Goal: Find specific page/section: Find specific page/section

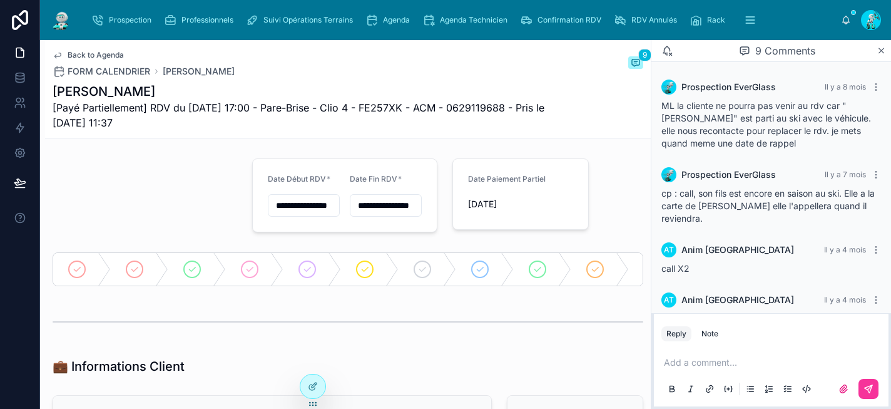
scroll to position [317, 0]
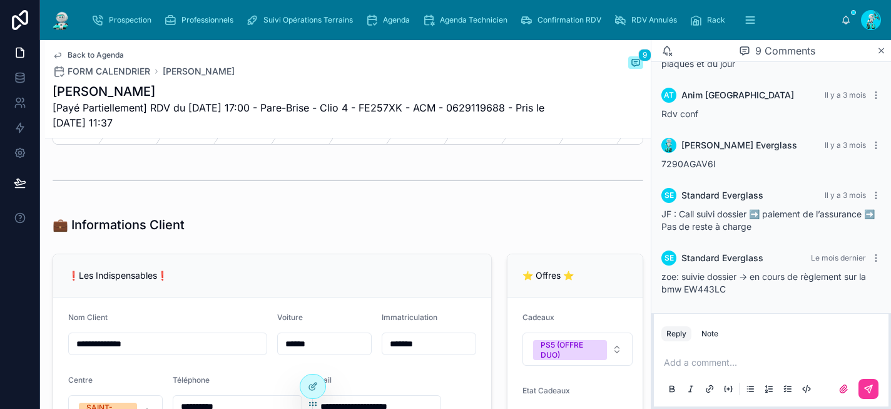
click at [384, 18] on span "Agenda" at bounding box center [396, 20] width 27 height 10
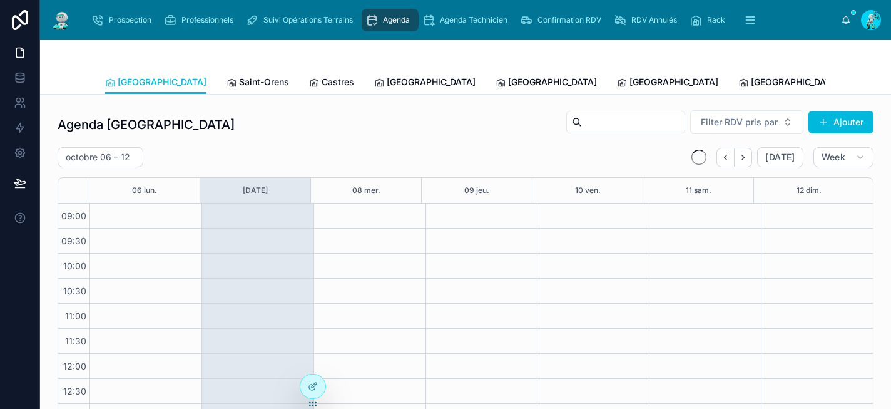
scroll to position [206, 0]
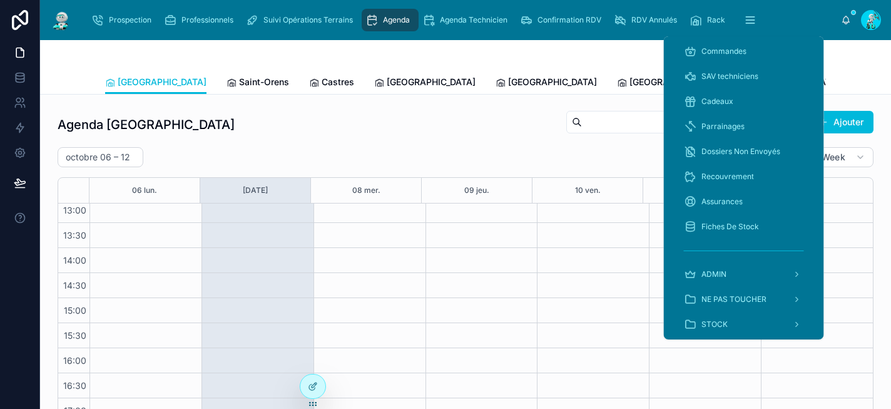
click at [739, 23] on button "scrollable content" at bounding box center [750, 20] width 28 height 23
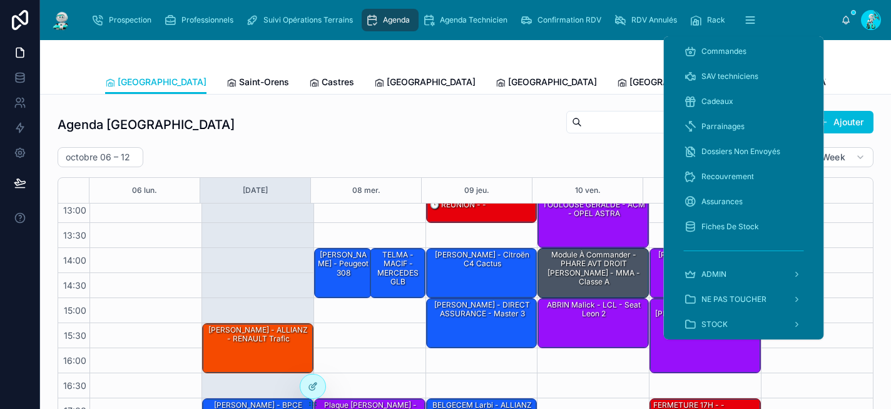
click at [730, 104] on span "Cadeaux" at bounding box center [717, 101] width 32 height 10
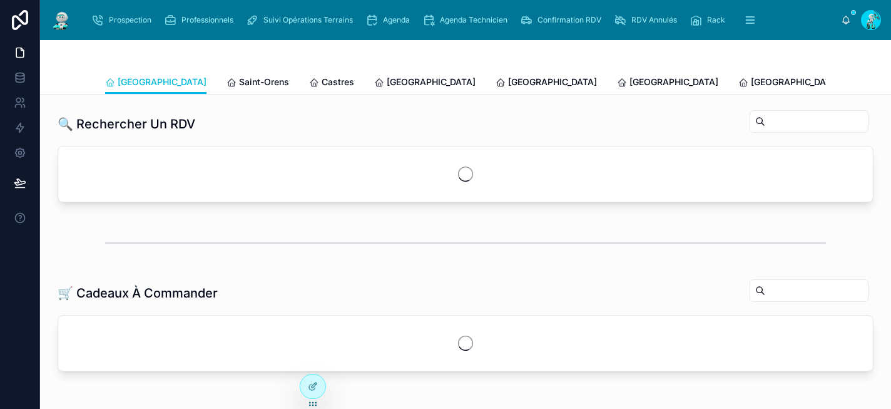
click at [572, 55] on div at bounding box center [465, 55] width 721 height 30
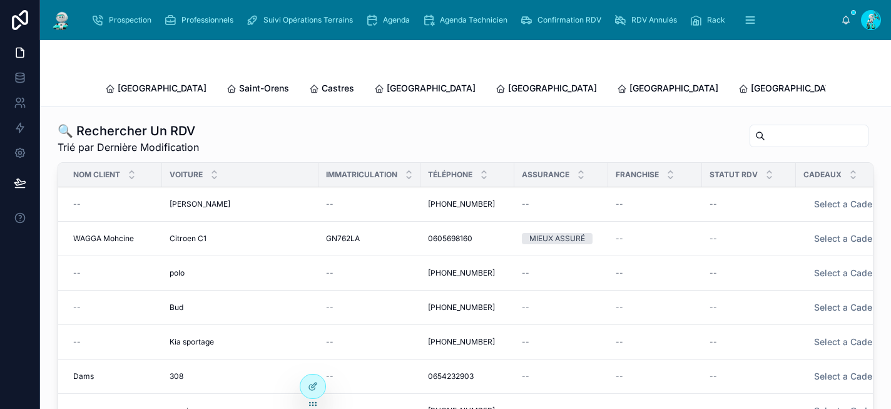
click at [774, 127] on input "text" at bounding box center [816, 136] width 103 height 18
paste input "****"
type input "****"
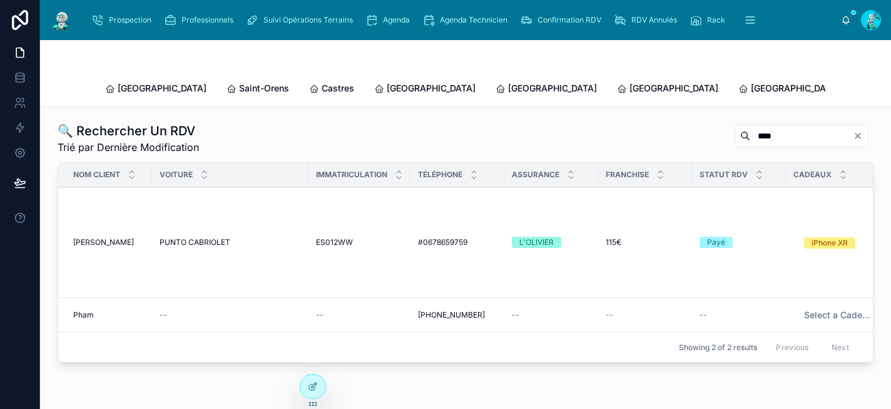
click at [219, 237] on span "PUNTO CABRIOLET" at bounding box center [195, 242] width 71 height 10
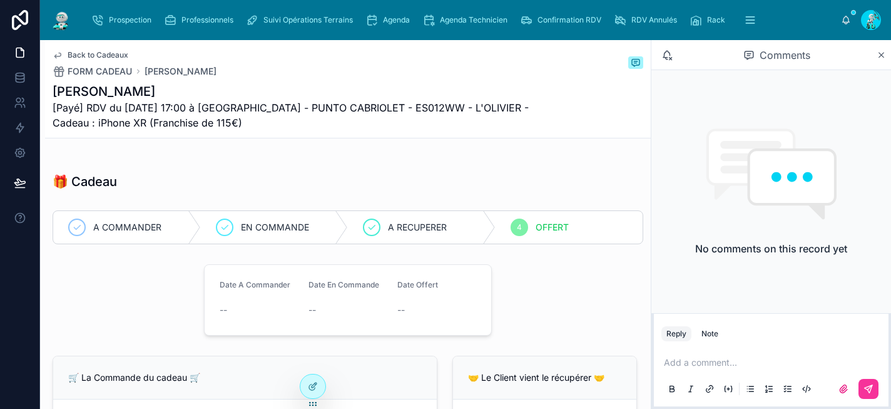
scroll to position [174, 0]
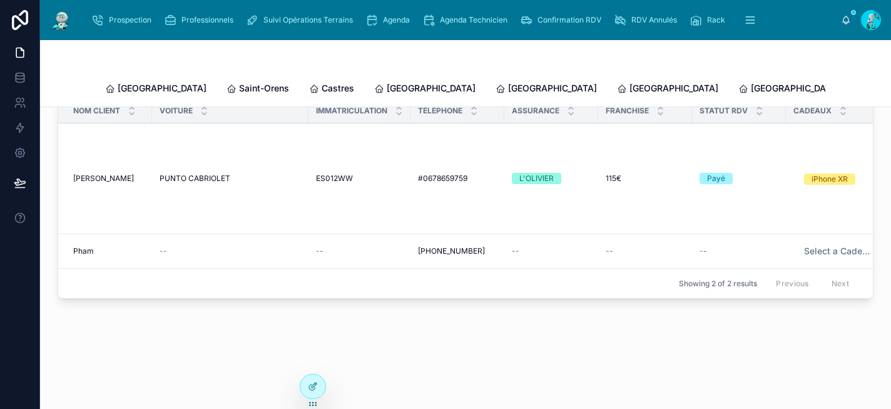
scroll to position [61, 0]
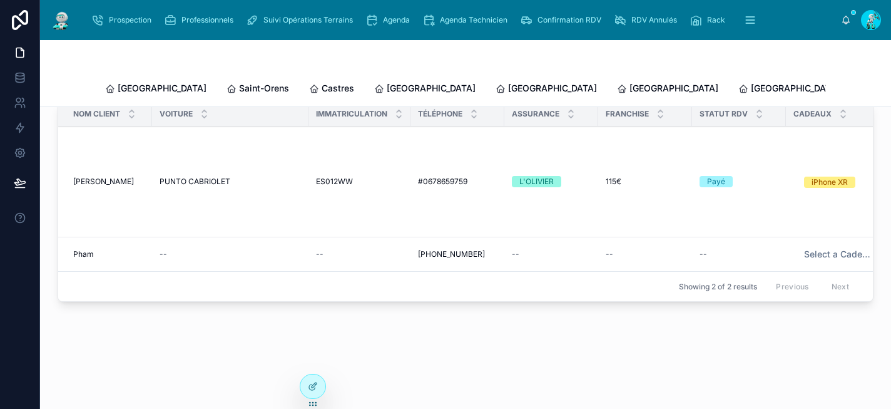
click at [337, 249] on div "--" at bounding box center [359, 254] width 87 height 10
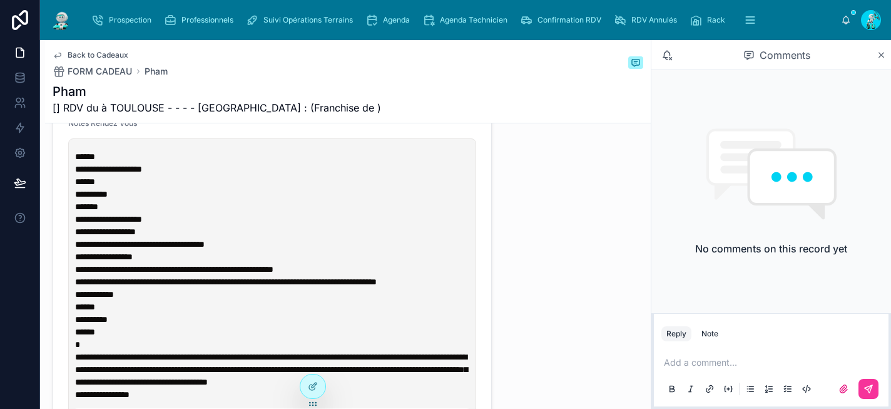
scroll to position [1255, 0]
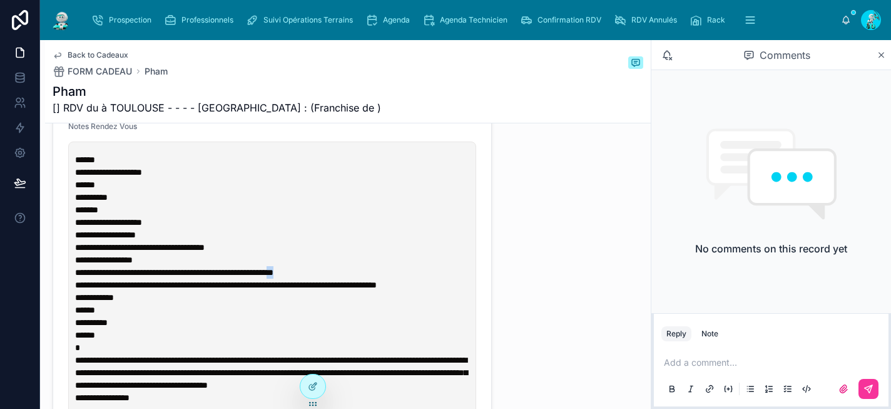
drag, startPoint x: 392, startPoint y: 284, endPoint x: 383, endPoint y: 282, distance: 9.0
click at [273, 277] on span "**********" at bounding box center [174, 272] width 198 height 9
click at [546, 237] on div "**********" at bounding box center [348, 250] width 606 height 2735
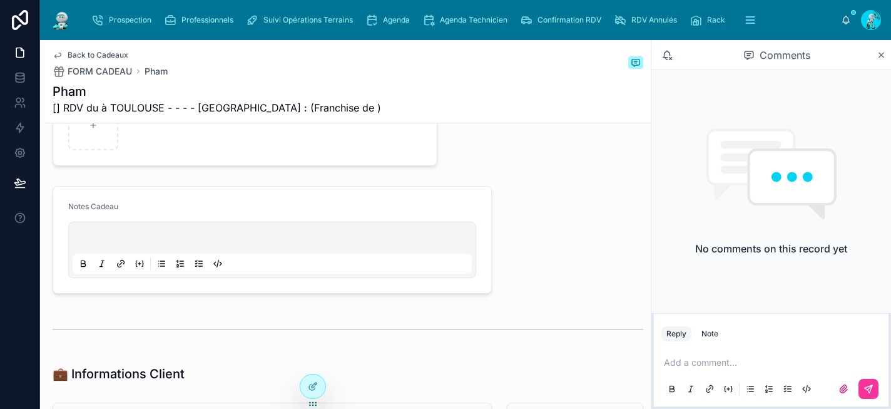
scroll to position [402, 0]
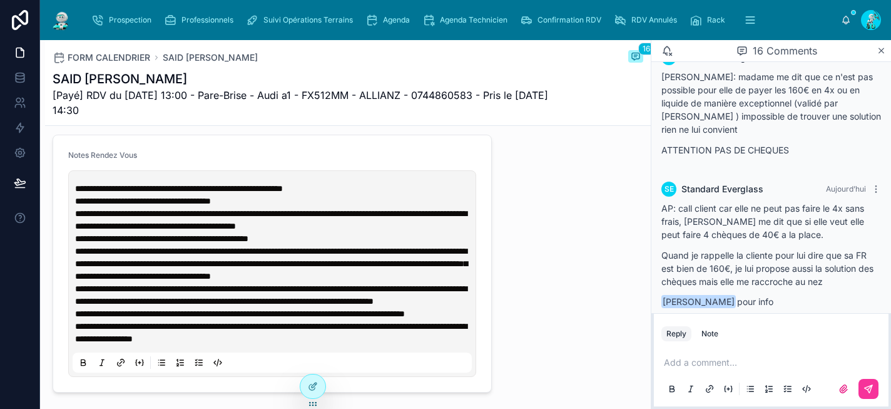
scroll to position [586, 0]
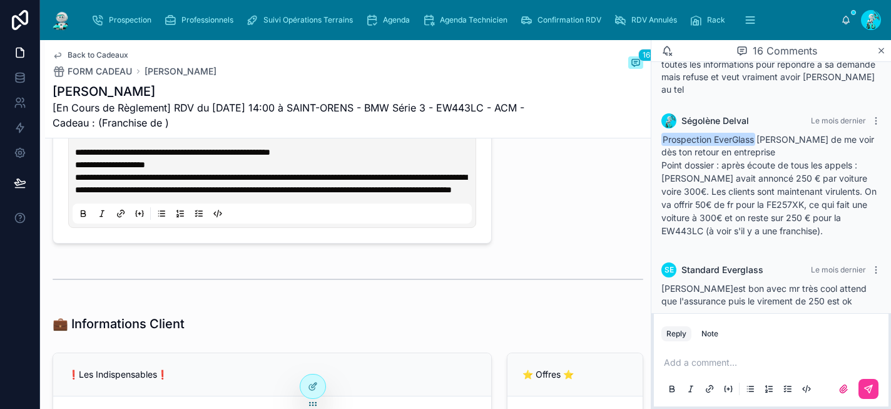
scroll to position [731, 0]
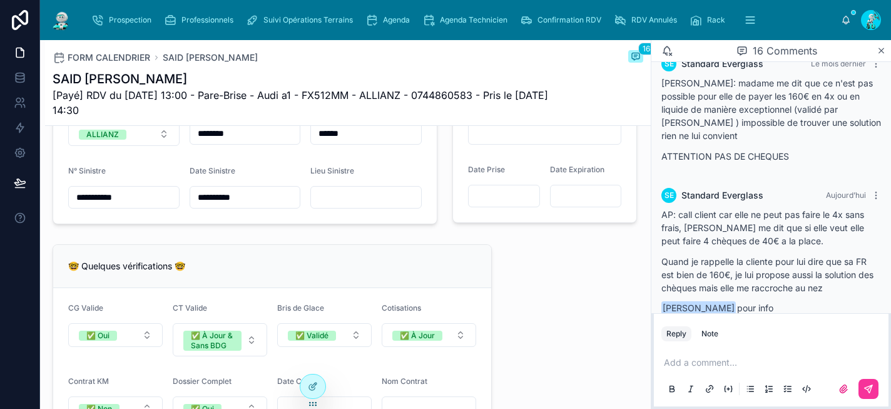
scroll to position [969, 0]
